Goal: Task Accomplishment & Management: Manage account settings

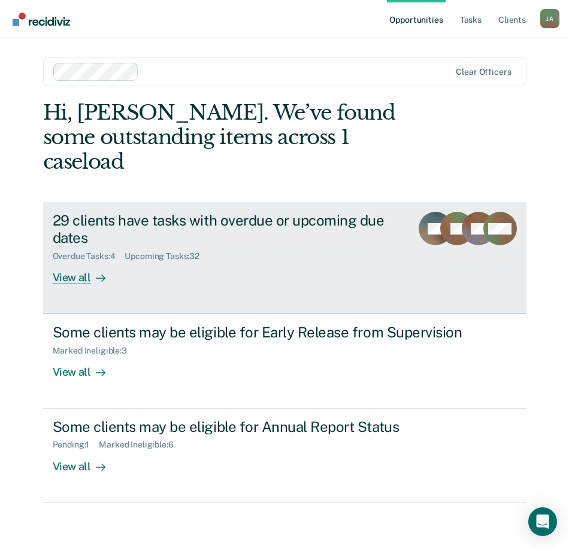
click at [72, 262] on div "View all" at bounding box center [86, 273] width 67 height 23
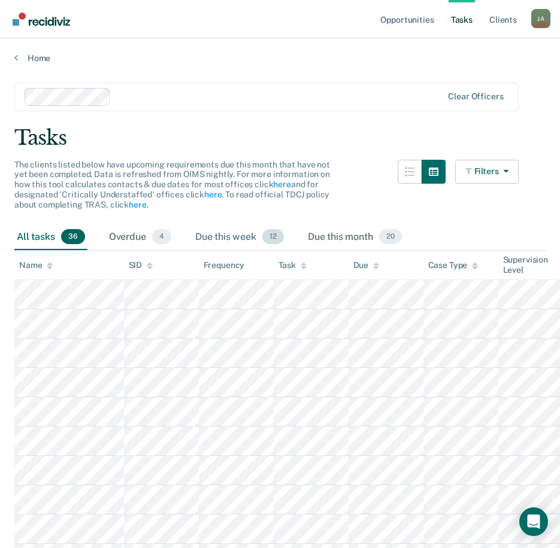
click at [271, 236] on span "12" at bounding box center [273, 237] width 22 height 16
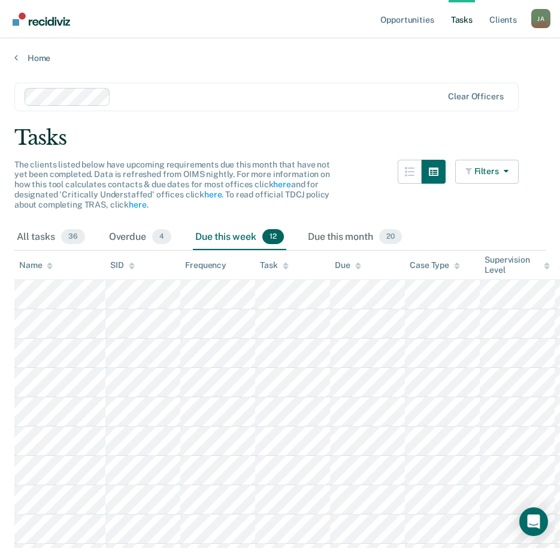
click at [272, 234] on span "12" at bounding box center [273, 237] width 22 height 16
click at [65, 241] on span "36" at bounding box center [73, 237] width 24 height 16
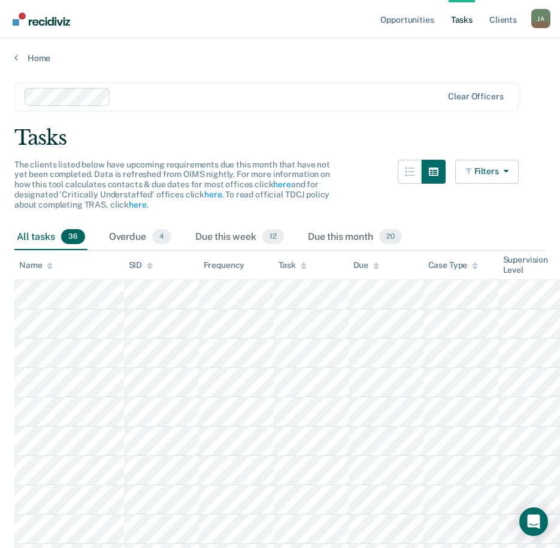
click at [50, 272] on th "Name" at bounding box center [69, 265] width 110 height 29
click at [508, 174] on icon "button" at bounding box center [504, 171] width 10 height 8
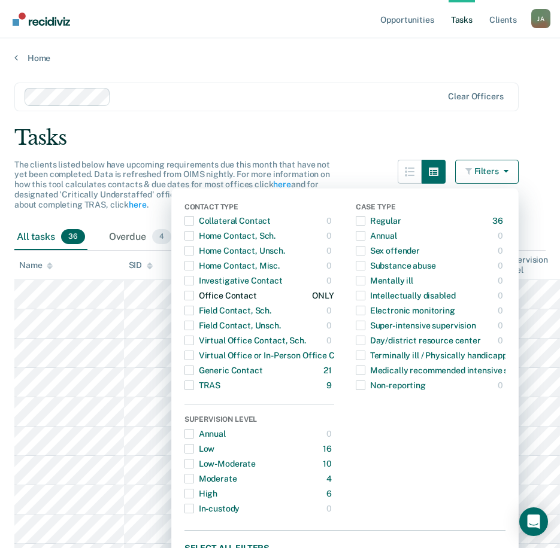
click at [194, 294] on span "button" at bounding box center [189, 296] width 10 height 10
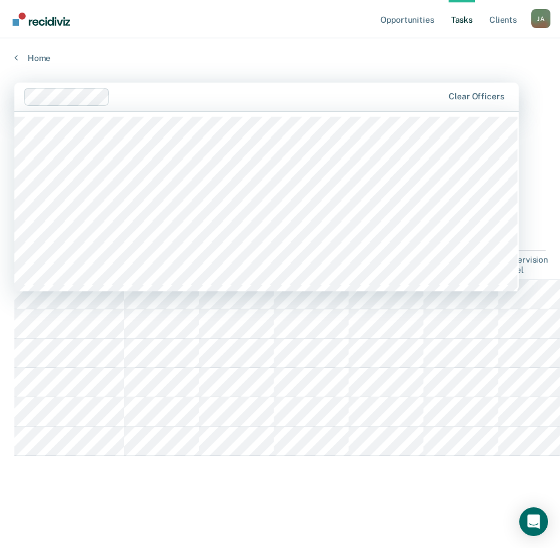
click at [278, 87] on div "Clear officers" at bounding box center [266, 97] width 504 height 29
click at [241, 518] on main "1192 results available. Use Up and Down to choose options, press Enter to selec…" at bounding box center [280, 303] width 560 height 481
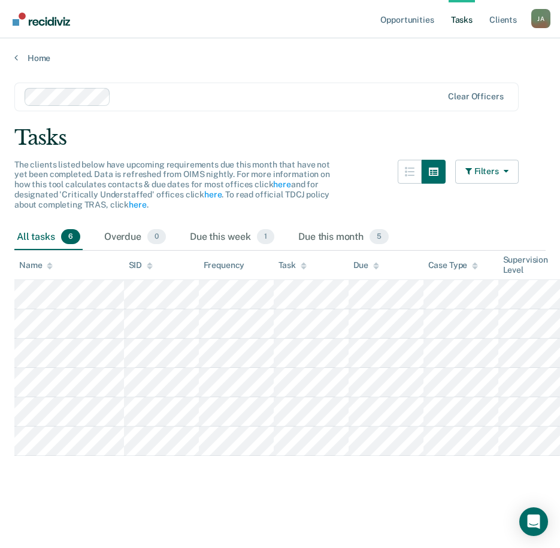
scroll to position [22, 0]
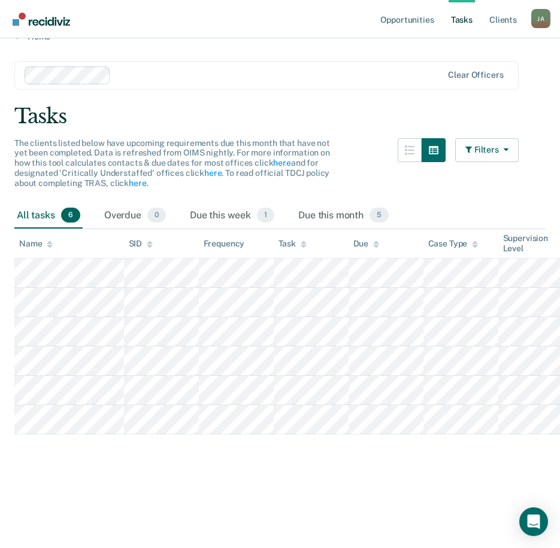
click at [219, 463] on main "Clear officers Tasks The clients listed below have upcoming requirements due th…" at bounding box center [280, 282] width 560 height 481
click at [438, 151] on icon "button" at bounding box center [433, 150] width 10 height 10
click at [414, 151] on icon "button" at bounding box center [410, 150] width 10 height 10
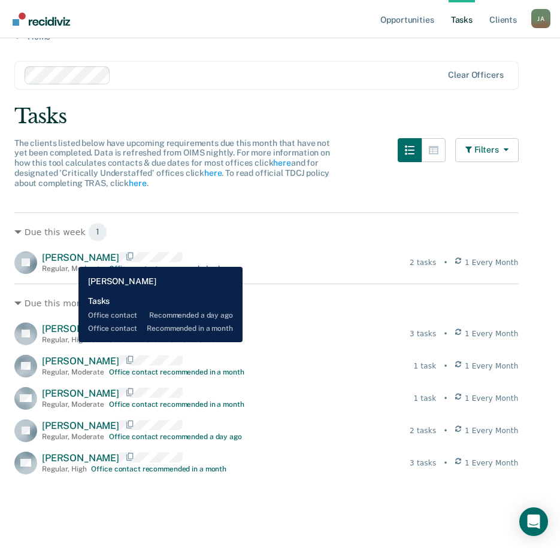
click at [69, 258] on span "[PERSON_NAME]" at bounding box center [80, 257] width 77 height 11
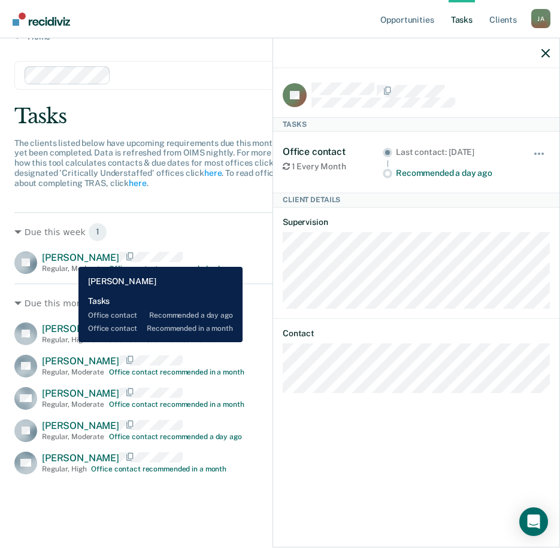
click at [69, 258] on span "[PERSON_NAME]" at bounding box center [80, 257] width 77 height 11
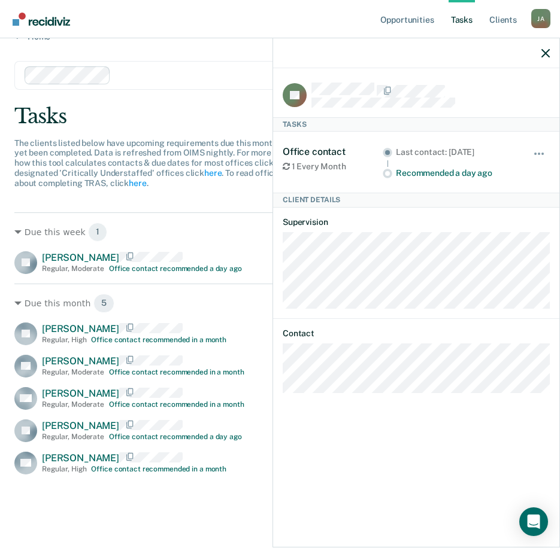
click at [180, 135] on main "Clear officers Tasks The clients listed below have upcoming requirements due th…" at bounding box center [280, 282] width 560 height 481
click at [192, 223] on div "Due this week 1" at bounding box center [266, 232] width 504 height 19
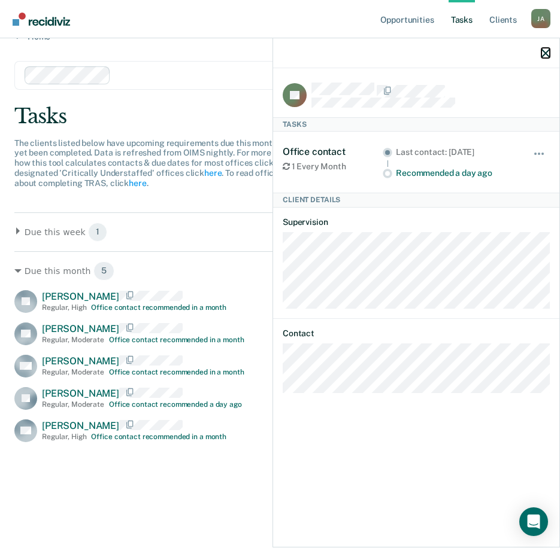
click at [542, 49] on icon "button" at bounding box center [545, 53] width 8 height 8
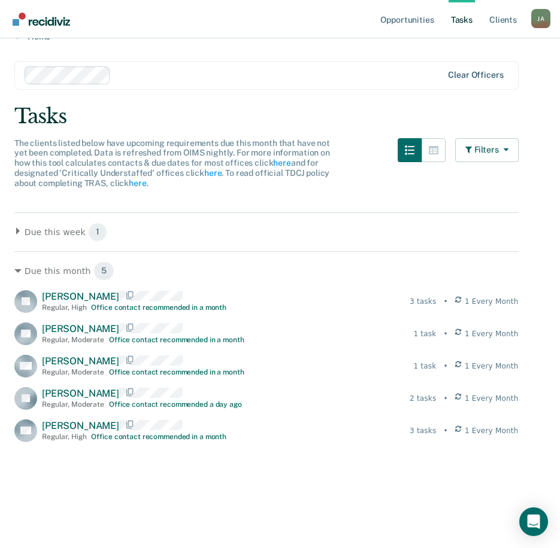
scroll to position [0, 0]
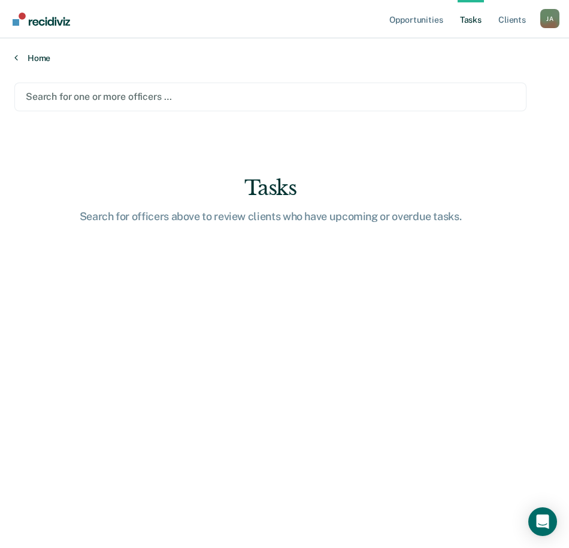
click at [36, 60] on link "Home" at bounding box center [284, 58] width 540 height 11
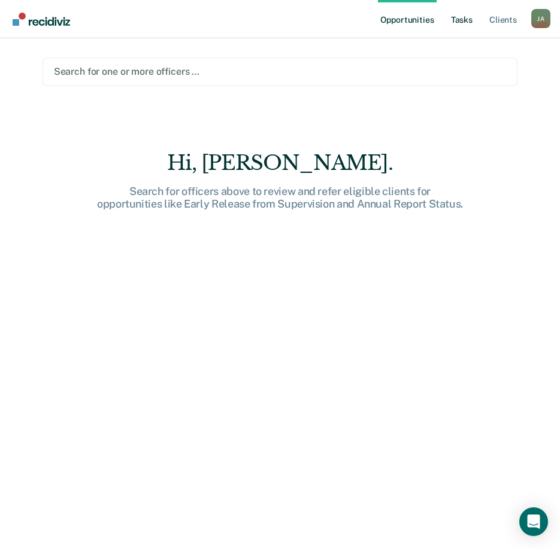
click at [469, 21] on link "Tasks" at bounding box center [461, 19] width 26 height 38
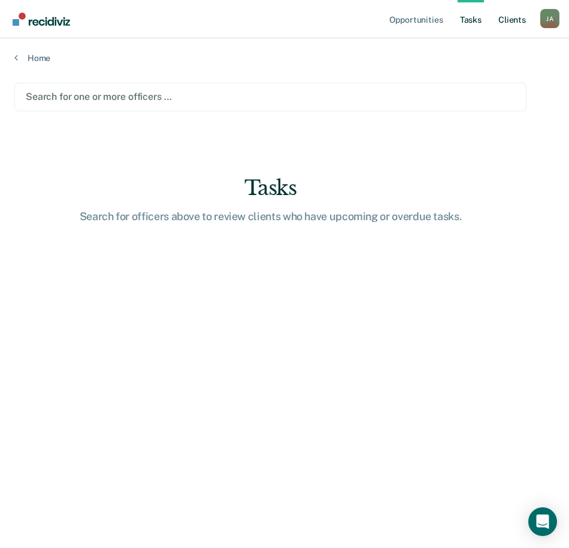
click at [512, 14] on link "Client s" at bounding box center [512, 19] width 32 height 38
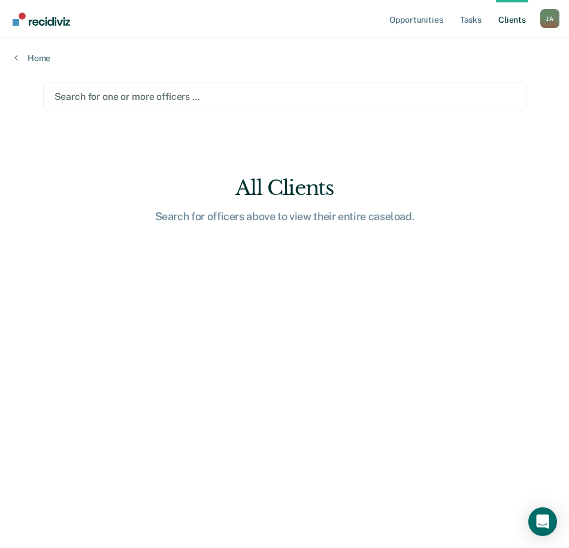
click at [555, 19] on div "[PERSON_NAME]" at bounding box center [549, 18] width 19 height 19
click at [478, 50] on link "Profile" at bounding box center [501, 49] width 96 height 10
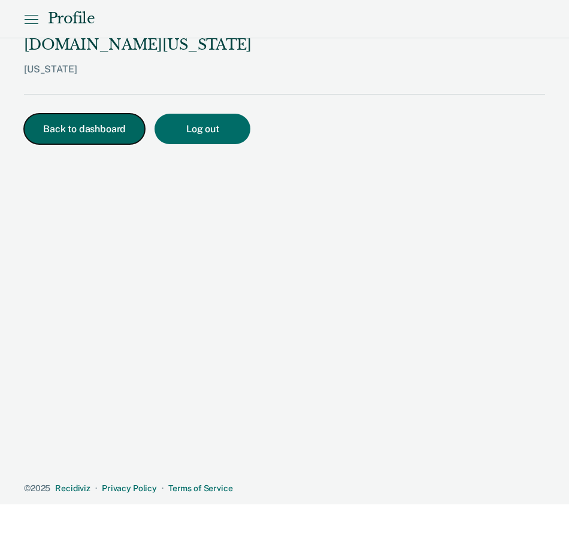
click at [52, 114] on button "Back to dashboard" at bounding box center [84, 129] width 121 height 31
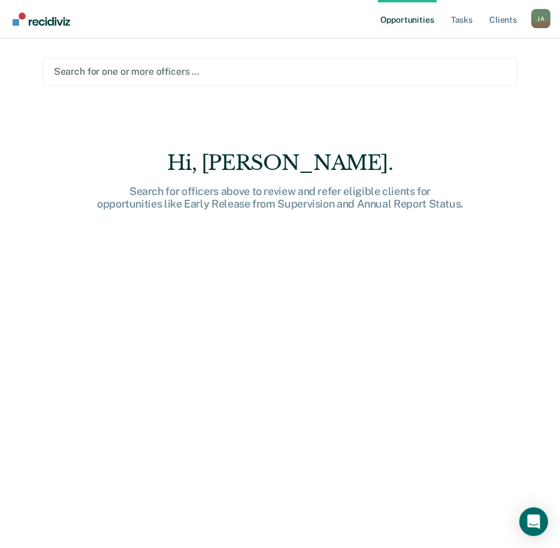
click at [539, 18] on div "[PERSON_NAME]" at bounding box center [540, 18] width 19 height 19
click at [478, 74] on link "Log Out" at bounding box center [492, 79] width 96 height 10
